Goal: Task Accomplishment & Management: Manage account settings

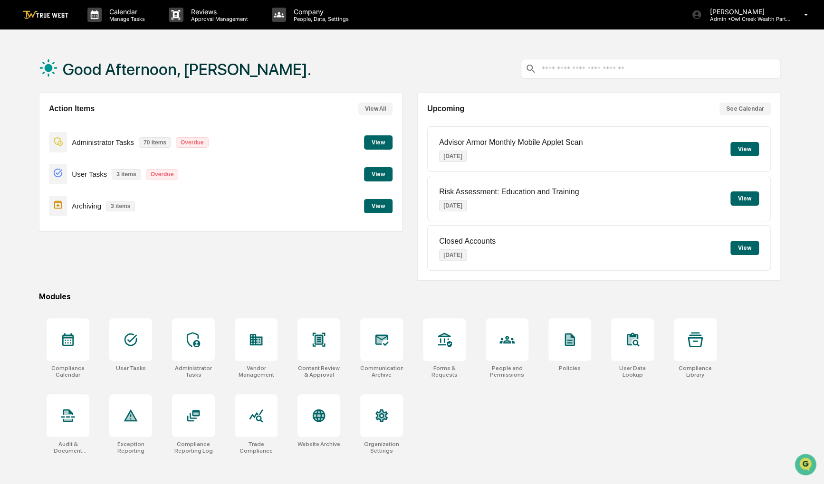
drag, startPoint x: 365, startPoint y: 77, endPoint x: 348, endPoint y: 74, distance: 17.8
click at [348, 74] on div "Good Afternoon, [PERSON_NAME]." at bounding box center [410, 69] width 742 height 48
click at [384, 206] on button "View" at bounding box center [378, 206] width 29 height 14
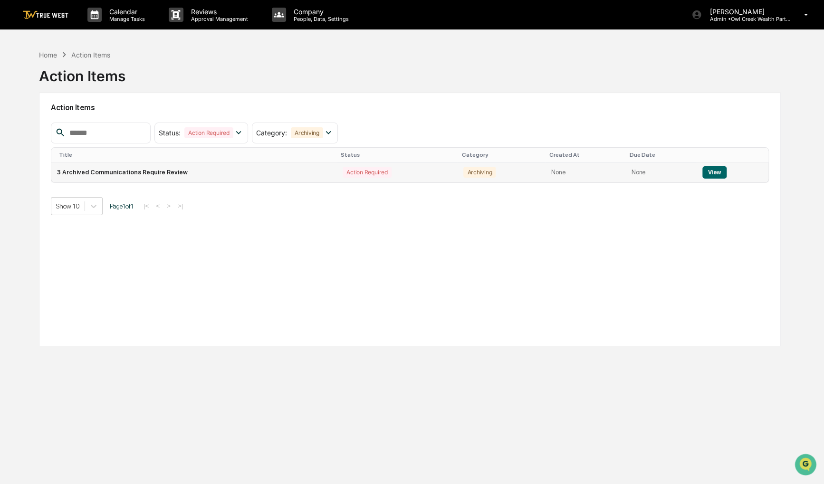
click at [708, 175] on button "View" at bounding box center [715, 172] width 24 height 12
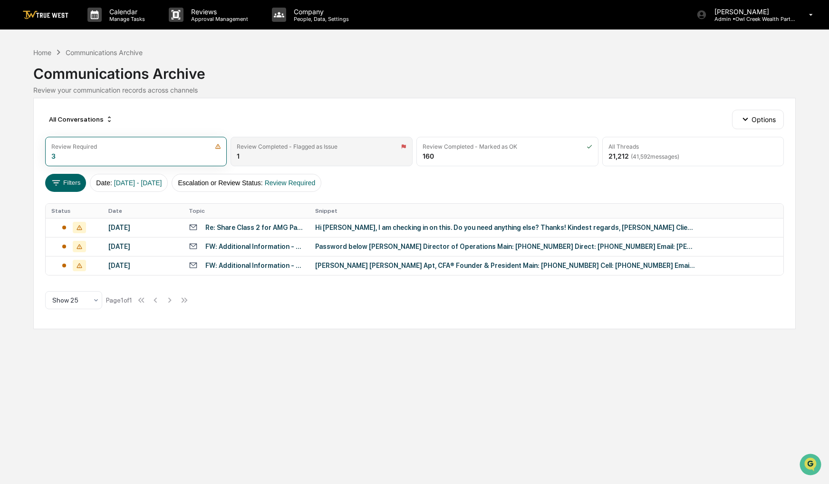
click at [306, 154] on div "Review Completed - Flagged as Issue 1" at bounding box center [322, 151] width 182 height 29
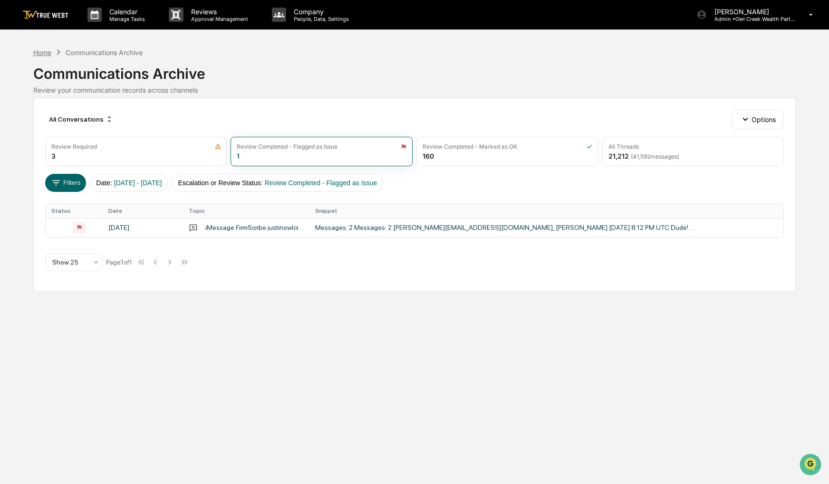
click at [46, 53] on div "Home" at bounding box center [42, 52] width 18 height 8
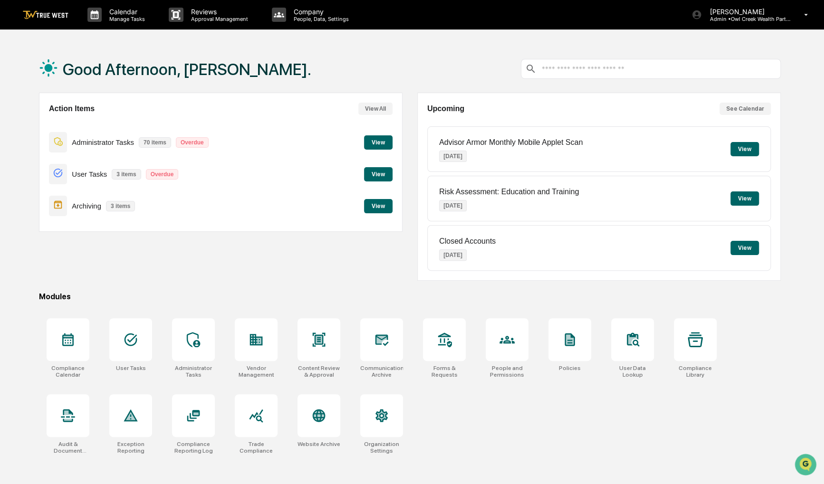
click at [226, 286] on div "Good Afternoon, [PERSON_NAME]. Action Items View All Administrator Tasks 70 ite…" at bounding box center [410, 287] width 771 height 484
drag, startPoint x: 239, startPoint y: 279, endPoint x: 806, endPoint y: 84, distance: 600.1
click at [273, 259] on div "Action Items View All Administrator Tasks 70 items Overdue View User Tasks 3 it…" at bounding box center [221, 187] width 364 height 188
click at [791, 15] on div "[PERSON_NAME] Admin • Owl Creek Wealth Partners" at bounding box center [753, 14] width 142 height 29
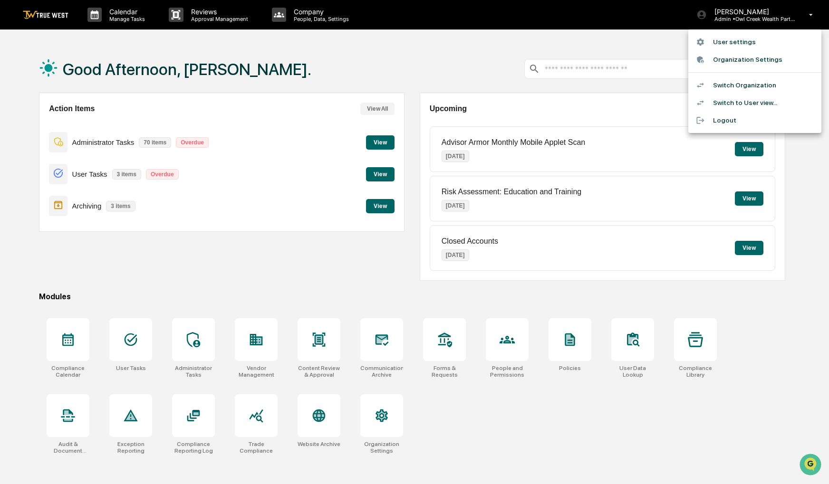
click at [739, 83] on li "Switch Organization" at bounding box center [754, 86] width 133 height 18
